Goal: Transaction & Acquisition: Obtain resource

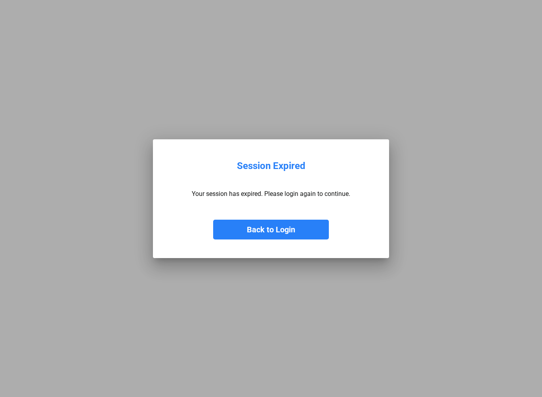
click at [248, 235] on button "Back to Login" at bounding box center [271, 230] width 116 height 20
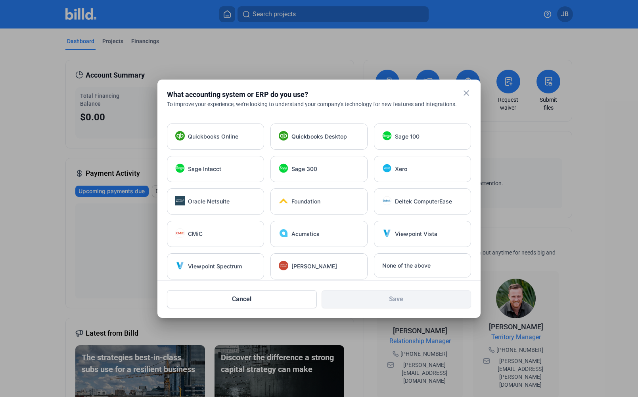
click at [465, 92] on mat-icon "close" at bounding box center [466, 93] width 10 height 10
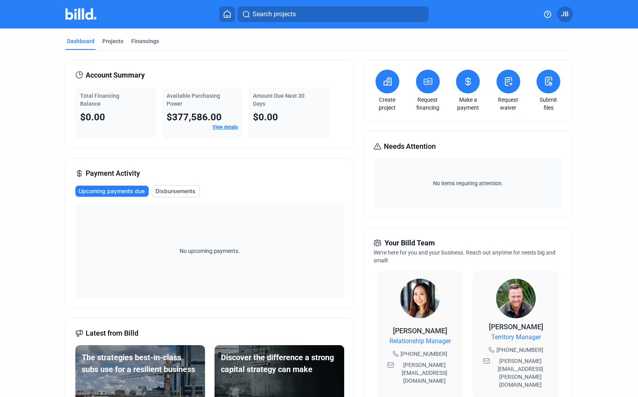
click at [220, 127] on link "View details" at bounding box center [224, 127] width 25 height 6
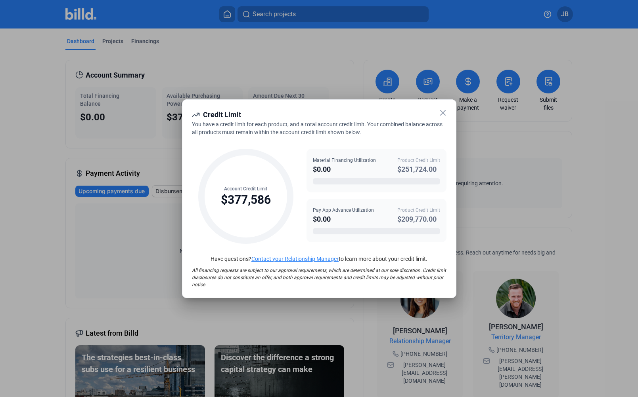
click at [442, 111] on icon at bounding box center [443, 113] width 10 height 10
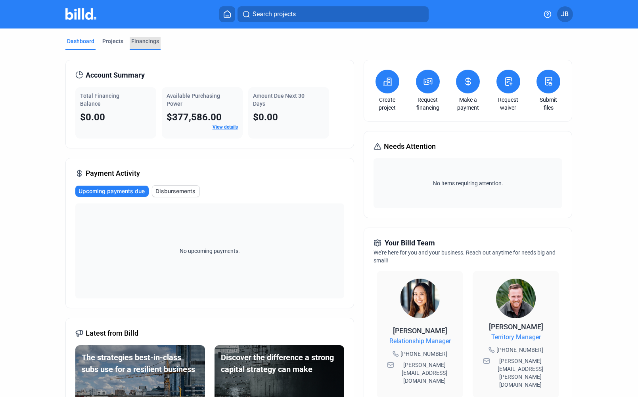
click at [143, 44] on div "Financings" at bounding box center [145, 41] width 28 height 8
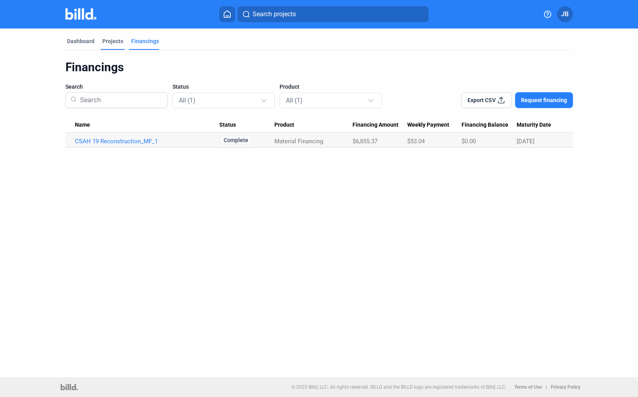
click at [110, 42] on div "Projects" at bounding box center [112, 41] width 21 height 8
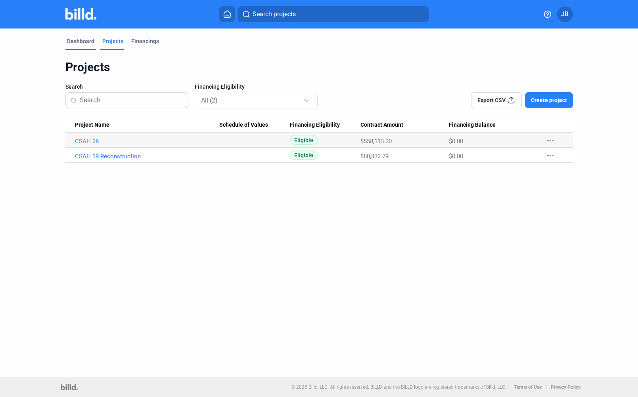
click at [79, 42] on div "Dashboard" at bounding box center [80, 41] width 27 height 8
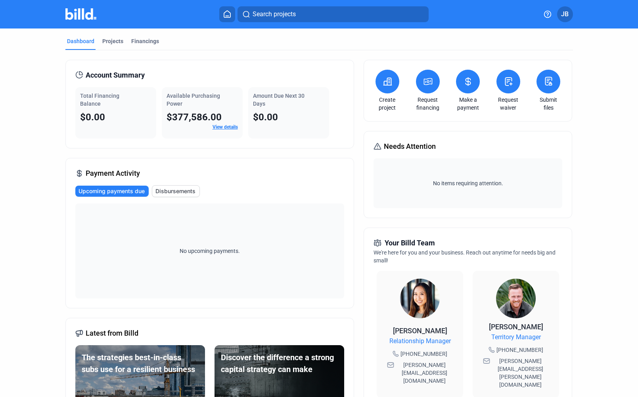
click at [542, 15] on span "JB" at bounding box center [565, 15] width 8 height 10
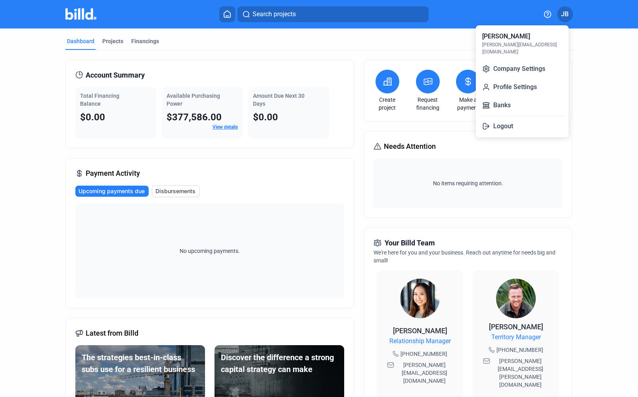
click at [542, 15] on div at bounding box center [319, 198] width 638 height 397
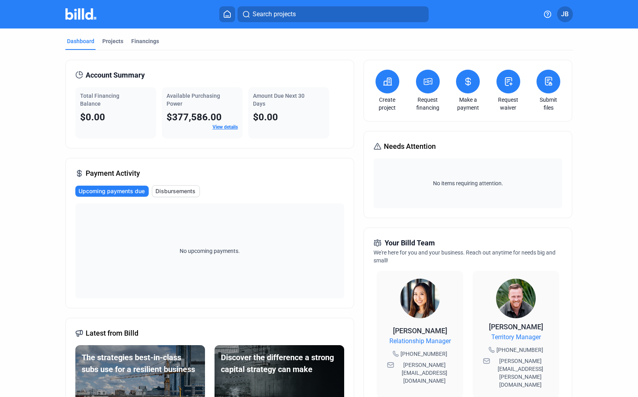
click at [76, 14] on img at bounding box center [80, 13] width 31 height 11
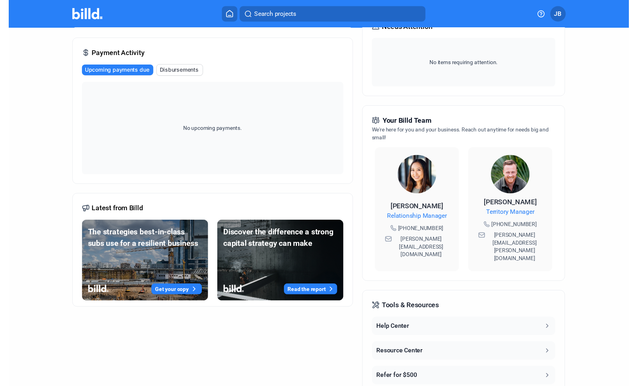
scroll to position [183, 0]
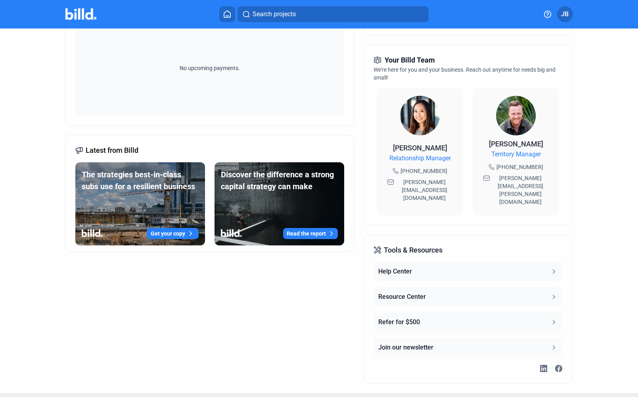
click at [428, 262] on button "Help Center" at bounding box center [467, 271] width 189 height 19
click at [431, 288] on button "Resource Center" at bounding box center [467, 297] width 189 height 19
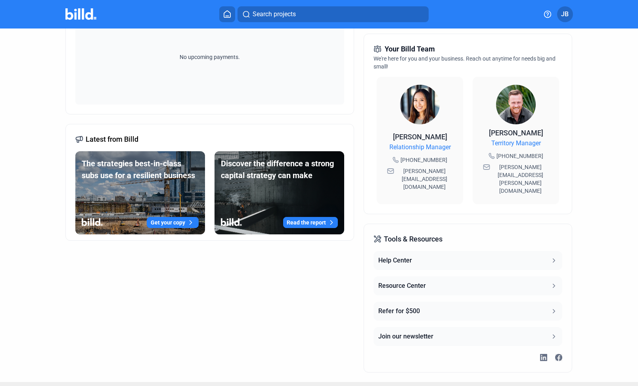
scroll to position [0, 0]
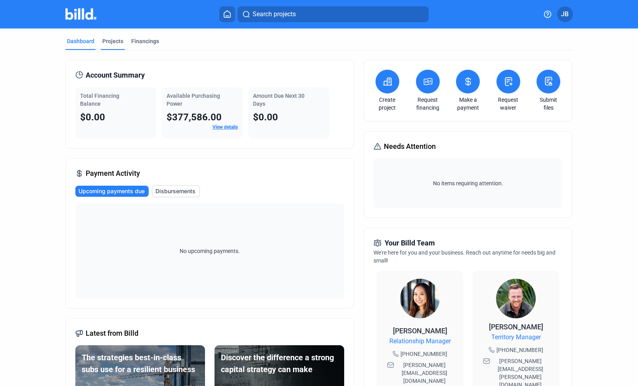
click at [110, 39] on div "Projects" at bounding box center [112, 41] width 21 height 8
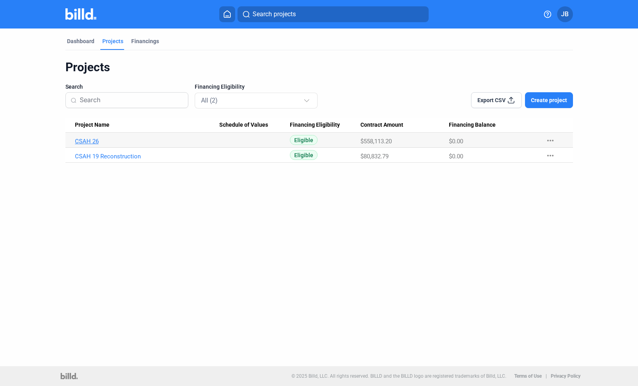
click at [100, 143] on link "CSAH 26" at bounding box center [147, 141] width 145 height 7
click at [85, 141] on link "CSAH 26" at bounding box center [147, 141] width 145 height 7
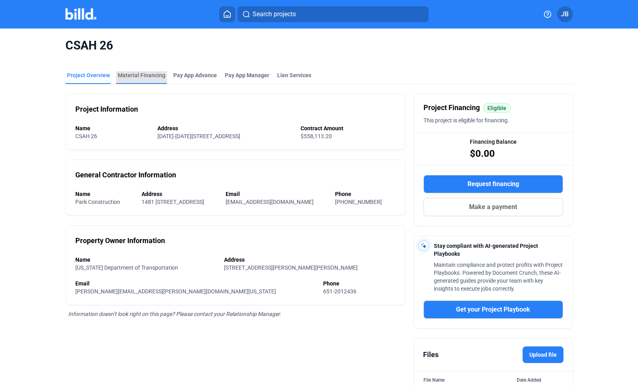
click at [143, 78] on div "Material Financing" at bounding box center [142, 75] width 48 height 8
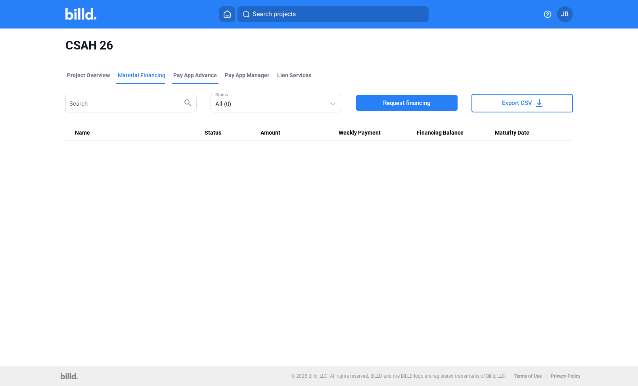
click at [199, 73] on div "Pay App Advance" at bounding box center [195, 75] width 44 height 8
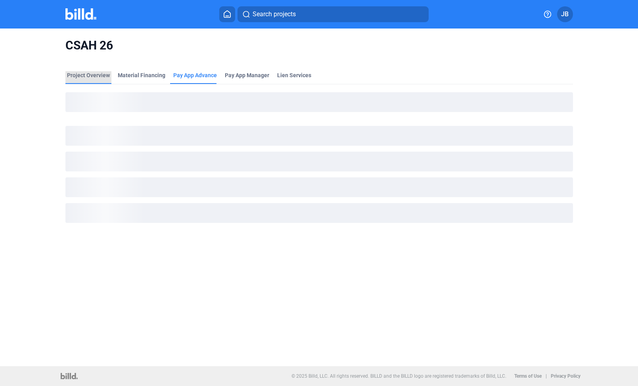
click at [108, 77] on div "Project Overview" at bounding box center [88, 75] width 43 height 8
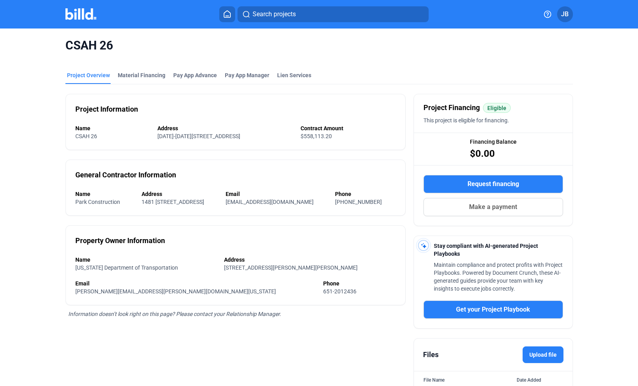
scroll to position [13, 0]
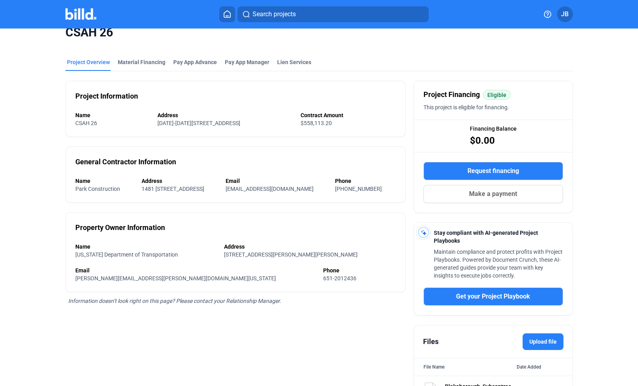
click at [461, 171] on button "Request financing" at bounding box center [492, 171] width 139 height 18
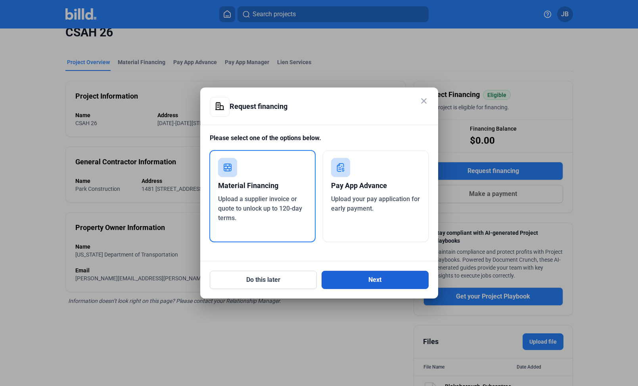
click at [385, 280] on button "Next" at bounding box center [374, 280] width 107 height 18
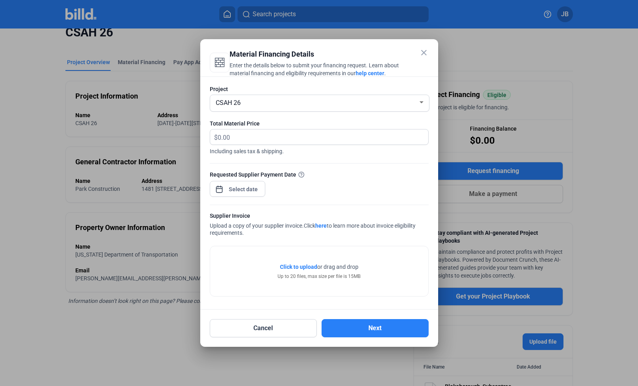
click at [422, 53] on mat-icon "close" at bounding box center [424, 53] width 10 height 10
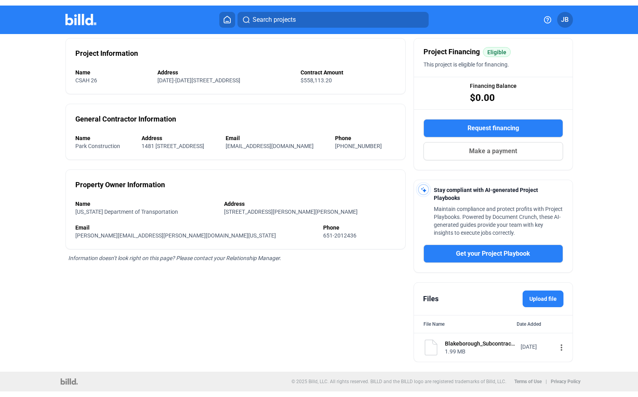
scroll to position [0, 0]
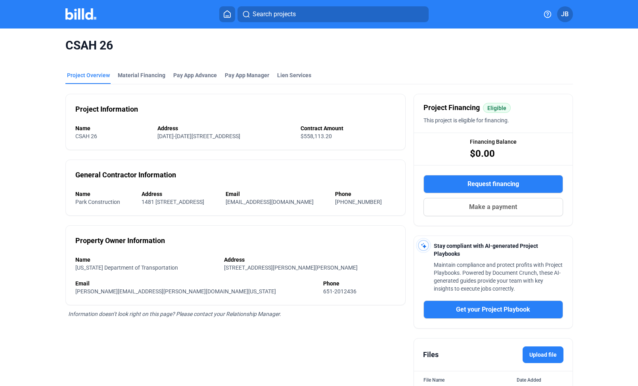
click at [224, 19] on button at bounding box center [227, 14] width 16 height 16
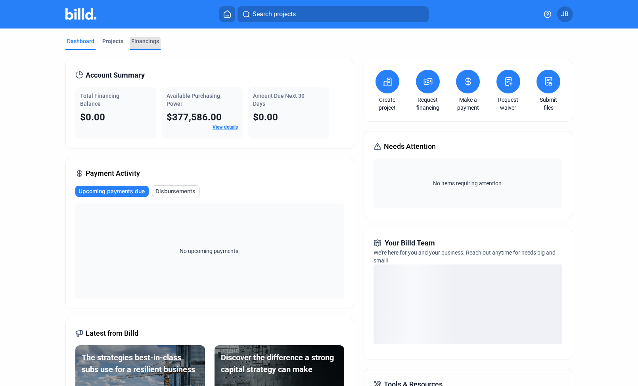
click at [141, 46] on div "Financings" at bounding box center [145, 43] width 31 height 13
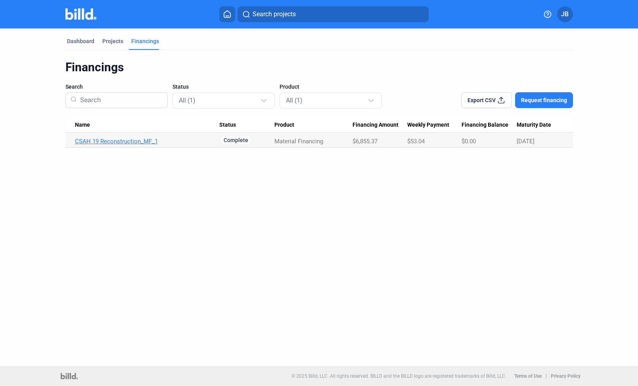
click at [136, 141] on link "CSAH 19 Reconstruction_MF_1" at bounding box center [147, 141] width 145 height 7
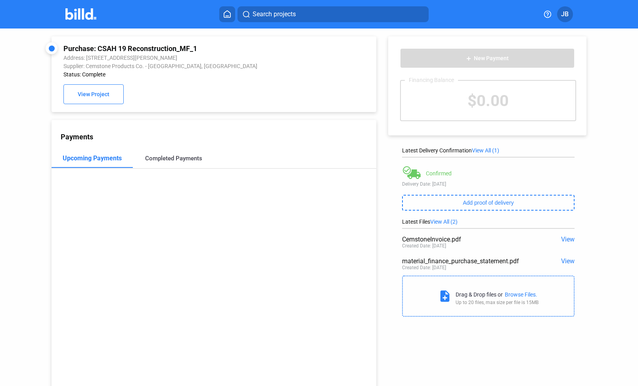
click at [178, 161] on div "Completed Payments" at bounding box center [173, 158] width 57 height 7
